Goal: Communication & Community: Ask a question

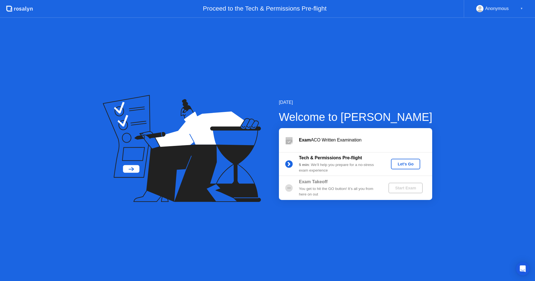
click at [406, 165] on div "Let's Go" at bounding box center [405, 164] width 25 height 4
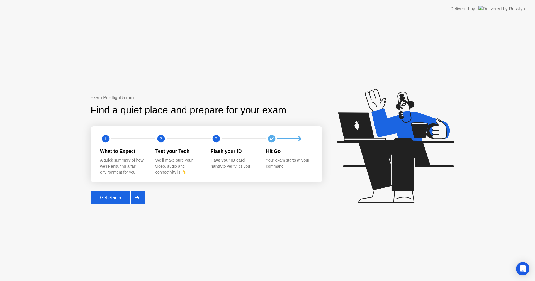
click at [110, 197] on div "Get Started" at bounding box center [111, 197] width 38 height 5
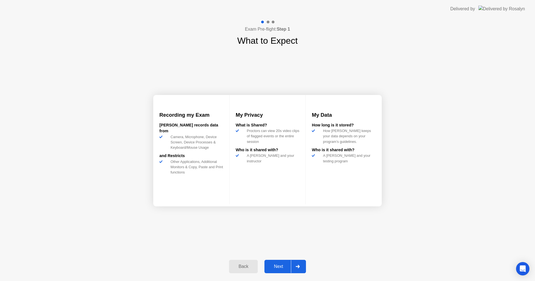
click at [285, 266] on div "Next" at bounding box center [278, 266] width 25 height 5
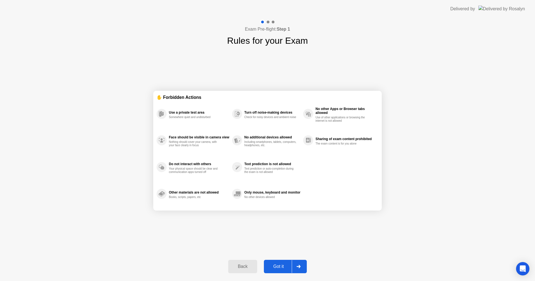
click at [285, 266] on div "Got it" at bounding box center [279, 266] width 26 height 5
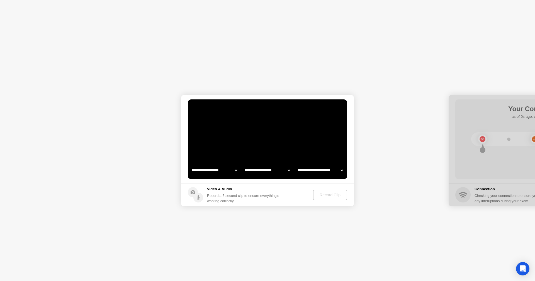
select select "**********"
select select "*******"
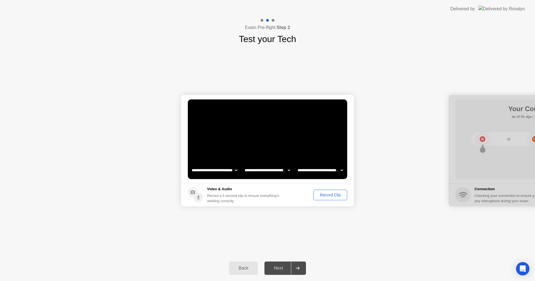
click at [330, 196] on div "Record Clip" at bounding box center [330, 195] width 30 height 4
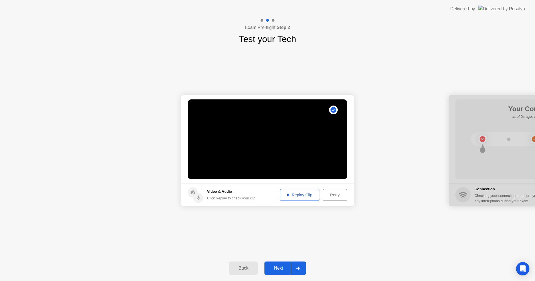
click at [298, 194] on div "Replay Clip" at bounding box center [300, 195] width 36 height 4
click at [298, 269] on icon at bounding box center [298, 268] width 4 height 3
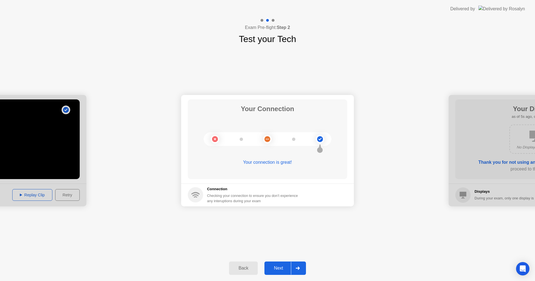
click at [298, 269] on icon at bounding box center [298, 268] width 4 height 3
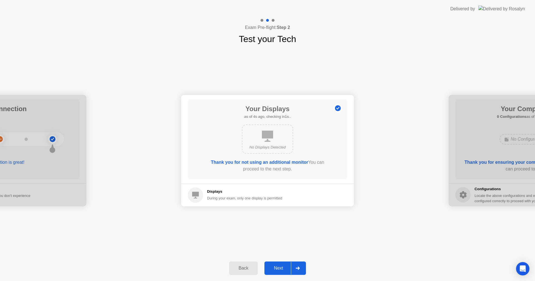
click at [297, 268] on icon at bounding box center [298, 268] width 4 height 3
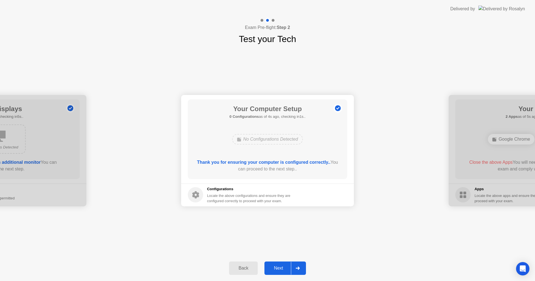
click at [297, 268] on icon at bounding box center [298, 268] width 4 height 3
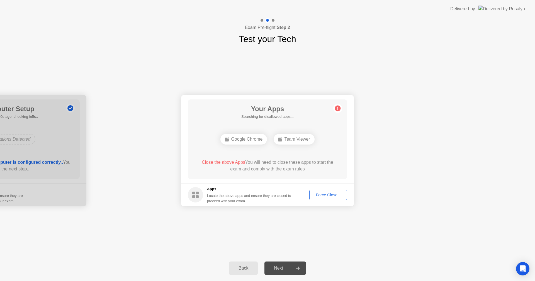
click at [326, 195] on div "Force Close..." at bounding box center [328, 195] width 34 height 4
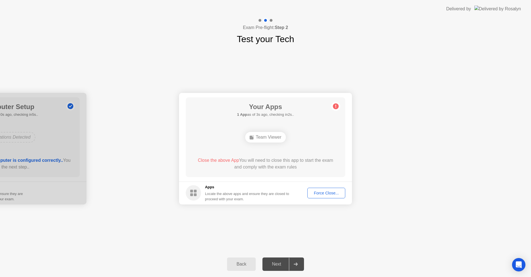
click at [332, 191] on div "Force Close..." at bounding box center [326, 193] width 34 height 4
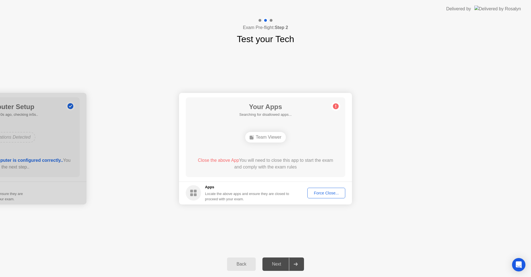
click at [300, 263] on div at bounding box center [295, 264] width 13 height 13
click at [523, 263] on div "Open Intercom Messenger" at bounding box center [518, 264] width 15 height 15
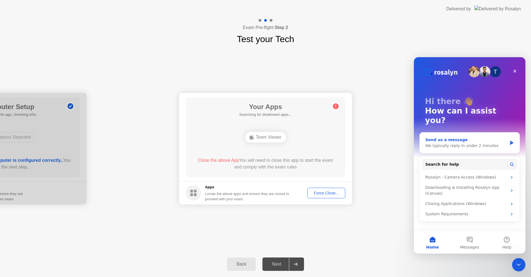
click at [512, 140] on icon "Intercom messenger" at bounding box center [511, 142] width 5 height 4
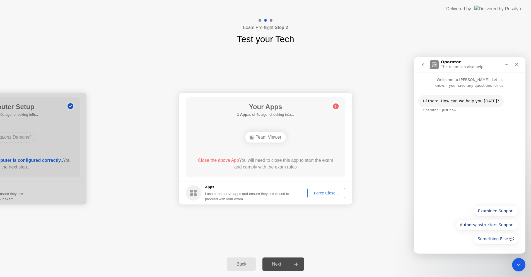
click at [464, 164] on div "Hi ​there, How can we help you [DATE]? Operator • Just now" at bounding box center [469, 144] width 111 height 113
click at [501, 212] on button "Examinee Support" at bounding box center [496, 210] width 44 height 11
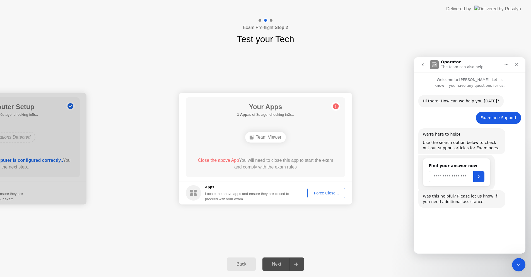
click at [452, 176] on input "Search" at bounding box center [450, 176] width 45 height 11
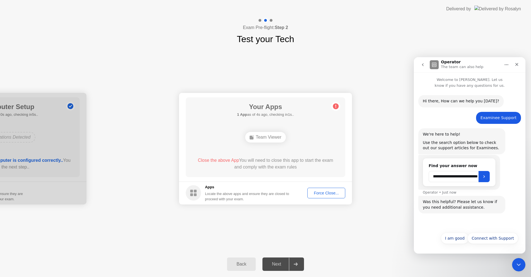
scroll to position [0, 38]
type input "**********"
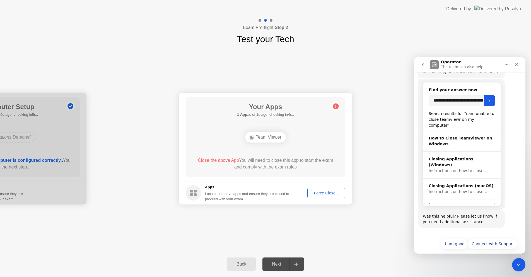
scroll to position [81, 0]
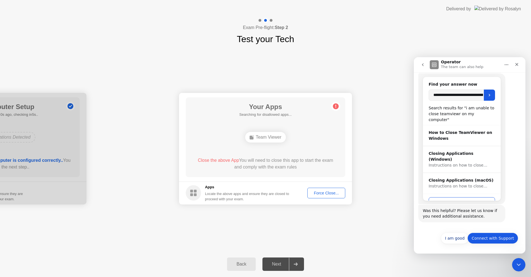
click at [497, 239] on button "Connect with Support" at bounding box center [492, 237] width 51 height 11
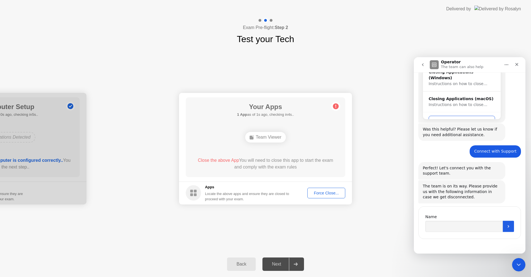
scroll to position [163, 0]
click at [451, 228] on input "Name" at bounding box center [463, 225] width 77 height 11
type input "**********"
click at [507, 225] on icon "Submit" at bounding box center [508, 226] width 4 height 4
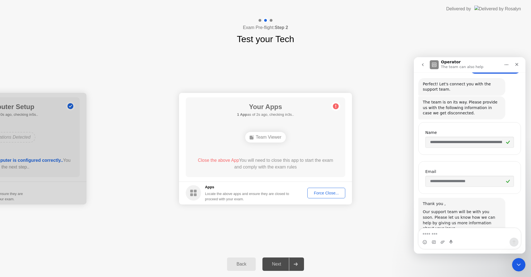
scroll to position [259, 0]
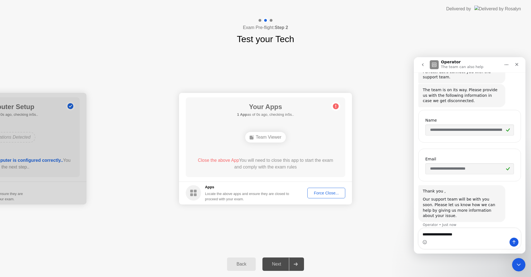
type textarea "**********"
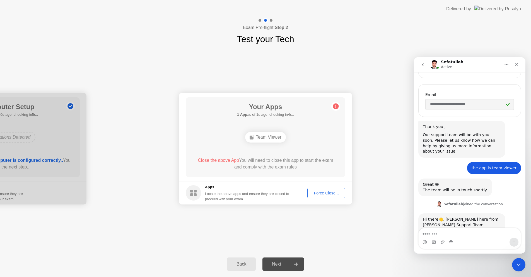
scroll to position [338, 0]
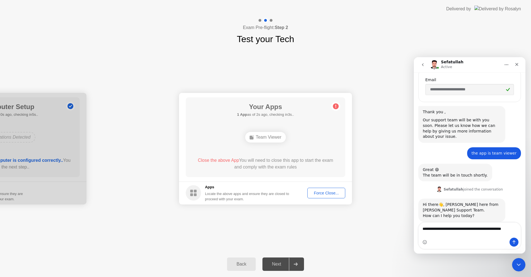
type textarea "**********"
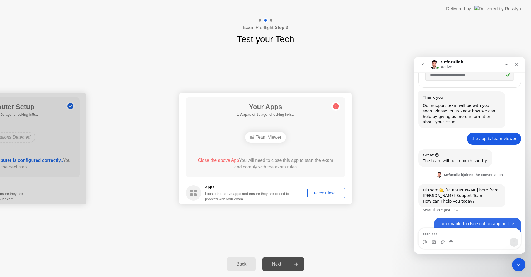
scroll to position [360, 0]
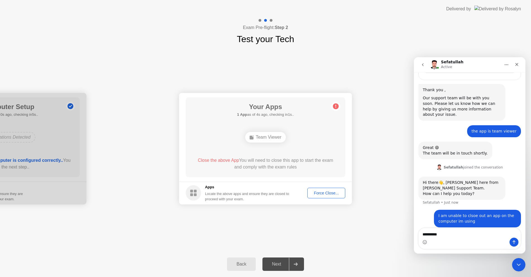
type textarea "**********"
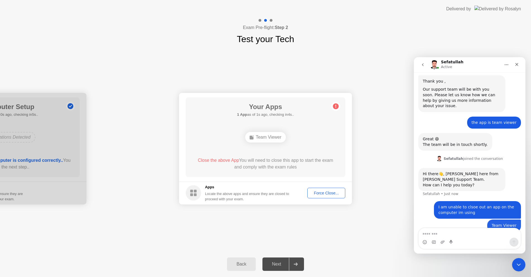
scroll to position [373, 0]
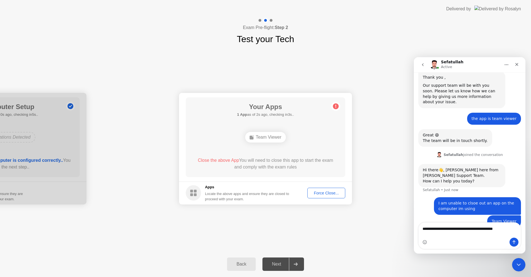
type textarea "**********"
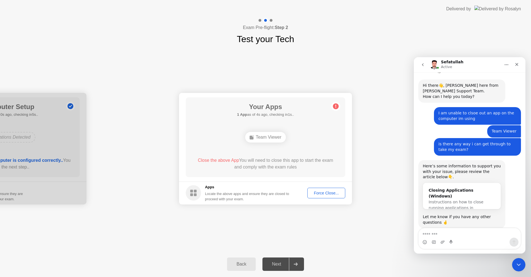
scroll to position [464, 0]
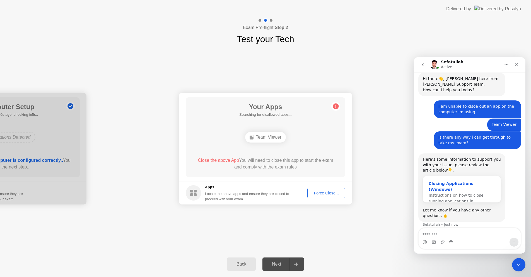
click at [446, 192] on div "Instructions on how to close running applications in Windows…" at bounding box center [461, 201] width 66 height 18
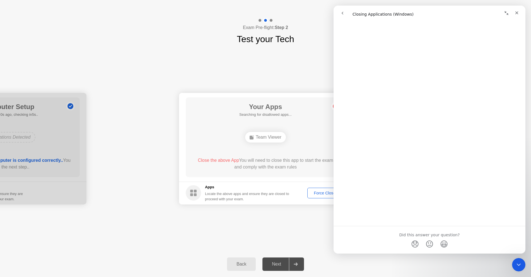
scroll to position [573, 0]
drag, startPoint x: 525, startPoint y: 171, endPoint x: 863, endPoint y: 245, distance: 345.9
click at [521, 16] on div "Close" at bounding box center [516, 13] width 10 height 10
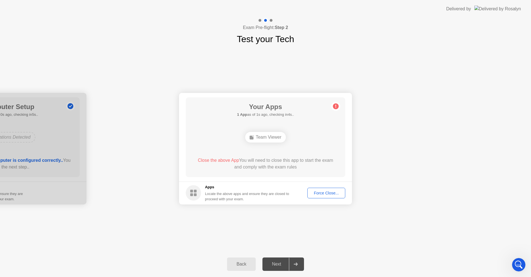
scroll to position [0, 0]
